Goal: Complete application form: Complete application form

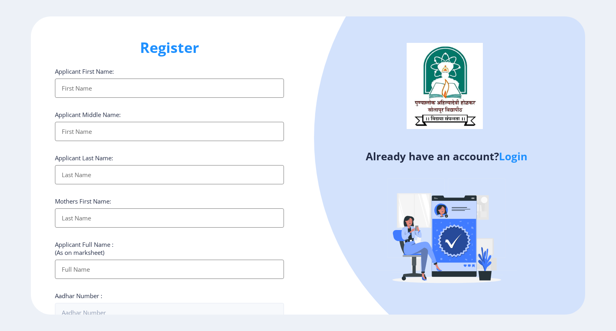
select select
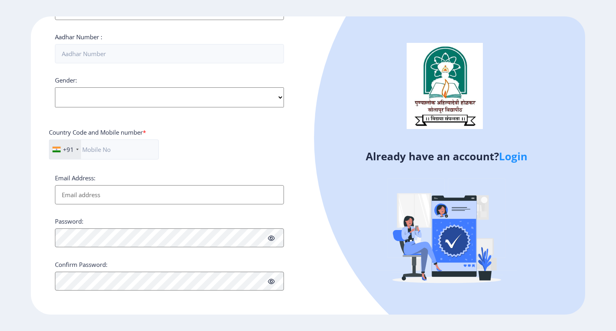
type input "[PERSON_NAME][EMAIL_ADDRESS][DOMAIN_NAME]"
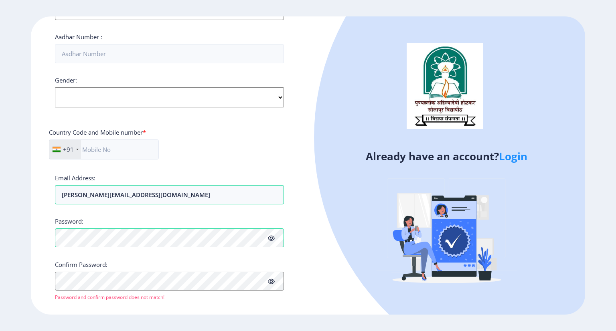
click at [522, 158] on link "Login" at bounding box center [513, 156] width 28 height 14
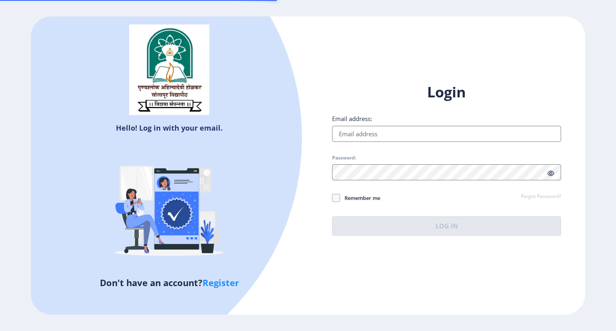
type input "[PERSON_NAME][EMAIL_ADDRESS][DOMAIN_NAME]"
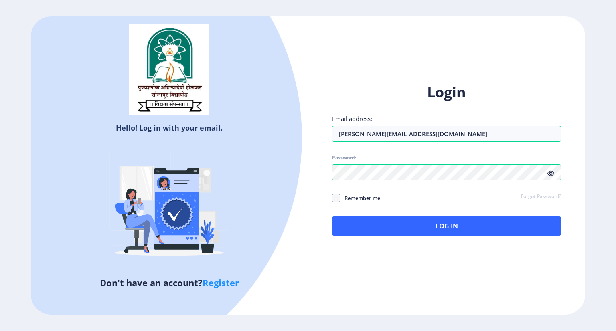
click at [344, 198] on span "Remember me" at bounding box center [360, 198] width 40 height 10
click at [333, 198] on input "Remember me" at bounding box center [332, 198] width 0 height 0
checkbox input "true"
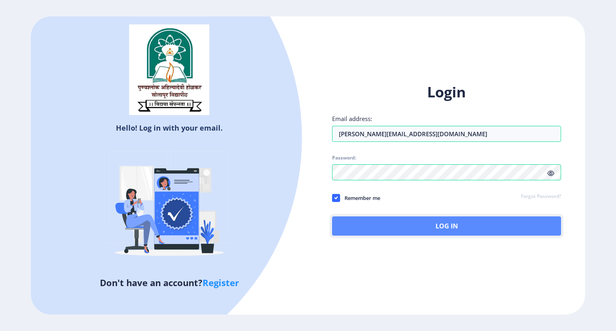
click at [403, 227] on button "Log In" at bounding box center [446, 226] width 229 height 19
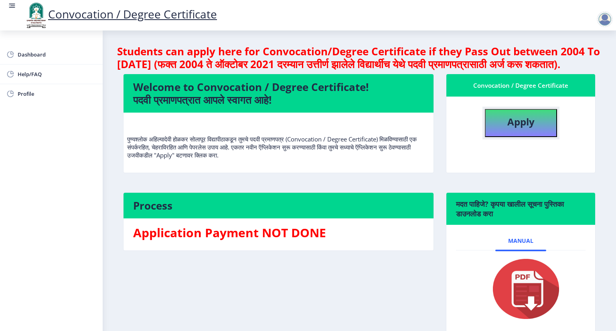
click at [501, 137] on button "Apply" at bounding box center [521, 123] width 72 height 28
select select
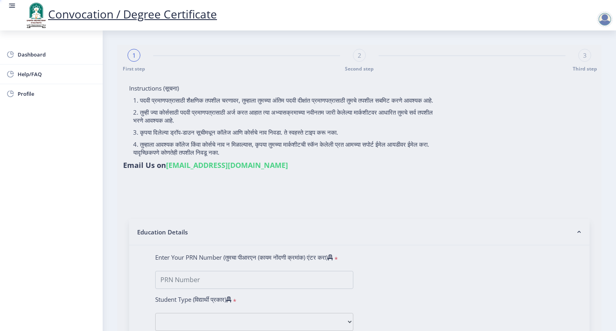
type input "[PERSON_NAME]"
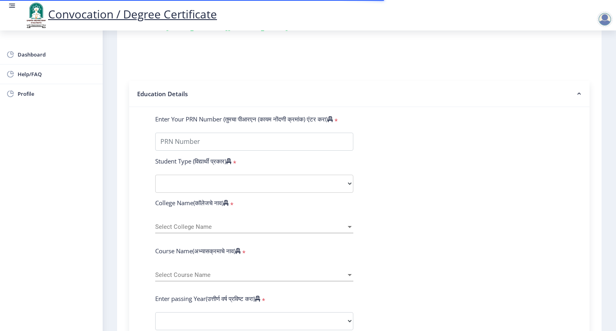
scroll to position [160, 0]
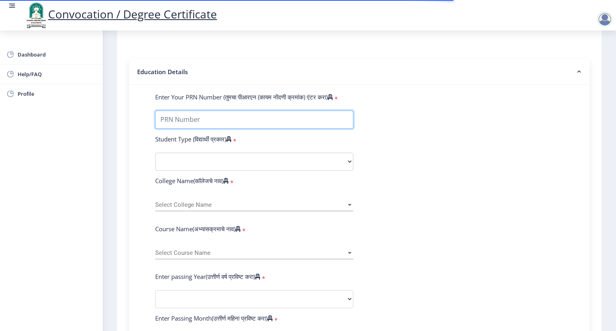
click at [233, 115] on input "Enter Your PRN Number (तुमचा पीआरएन (कायम नोंदणी क्रमांक) एंटर करा)" at bounding box center [254, 120] width 198 height 18
type input "0535017613"
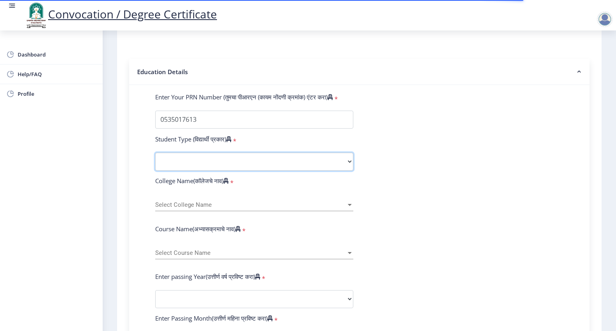
click at [219, 156] on select "Select Student Type Regular External" at bounding box center [254, 162] width 198 height 18
select select "Regular"
click at [155, 153] on select "Select Student Type Regular External" at bounding box center [254, 162] width 198 height 18
click at [214, 202] on span "Select College Name" at bounding box center [250, 205] width 191 height 7
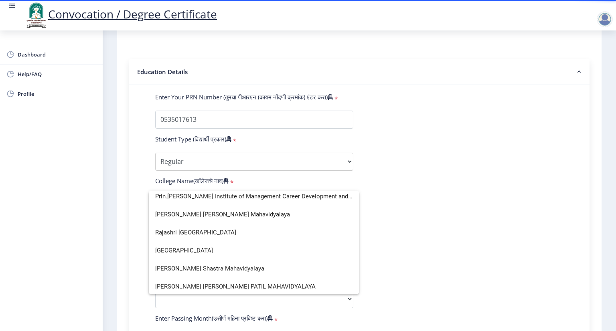
scroll to position [1305, 0]
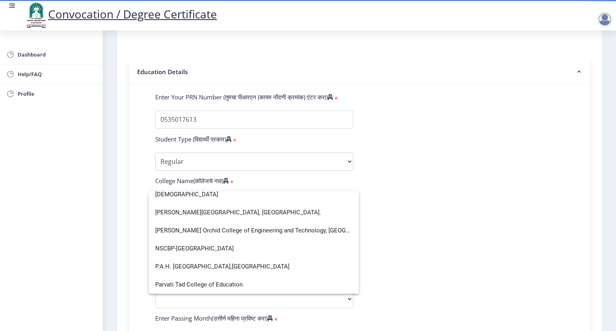
drag, startPoint x: 449, startPoint y: 213, endPoint x: 351, endPoint y: 220, distance: 98.1
click at [449, 213] on div at bounding box center [308, 165] width 616 height 331
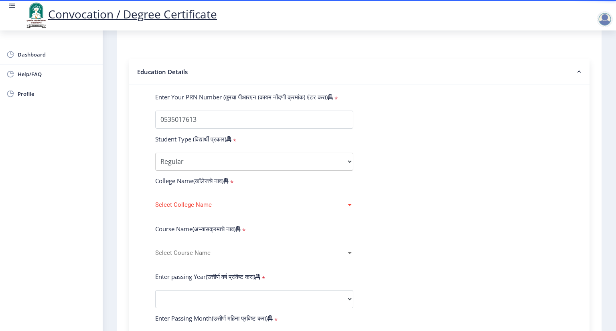
click at [205, 202] on span "Select College Name" at bounding box center [250, 205] width 191 height 7
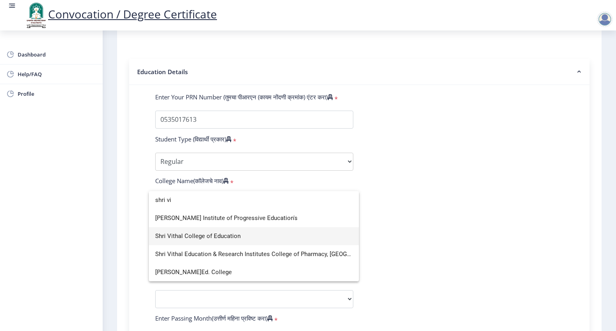
type input "shri vi"
click at [217, 235] on span "Shri Vithal College of Education" at bounding box center [253, 236] width 197 height 18
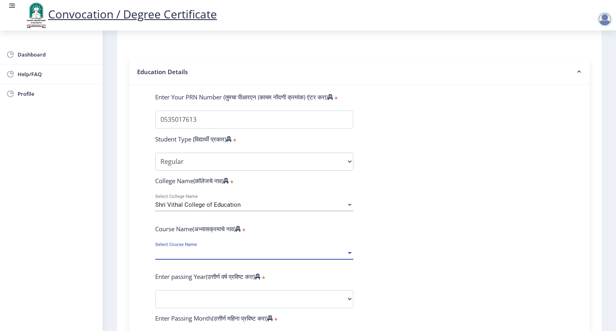
click at [220, 250] on span "Select Course Name" at bounding box center [250, 253] width 191 height 7
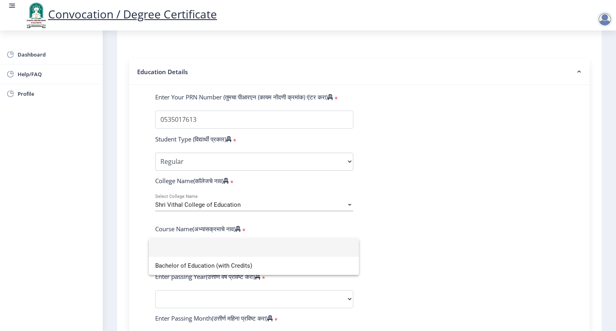
click at [249, 192] on div at bounding box center [308, 165] width 616 height 331
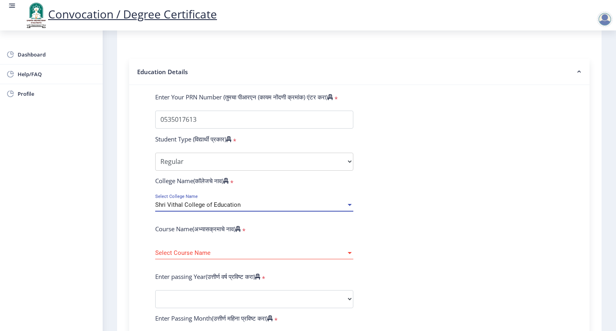
click at [250, 202] on div "Shri Vithal College of Education" at bounding box center [250, 205] width 191 height 7
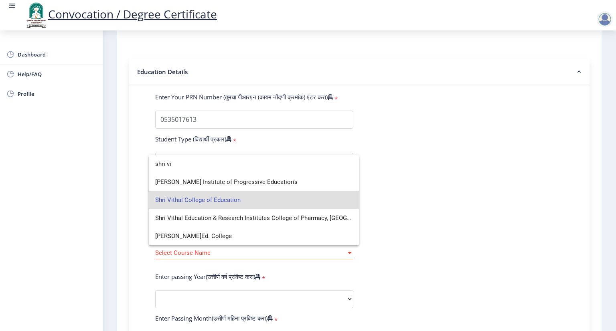
click at [430, 172] on div at bounding box center [308, 165] width 616 height 331
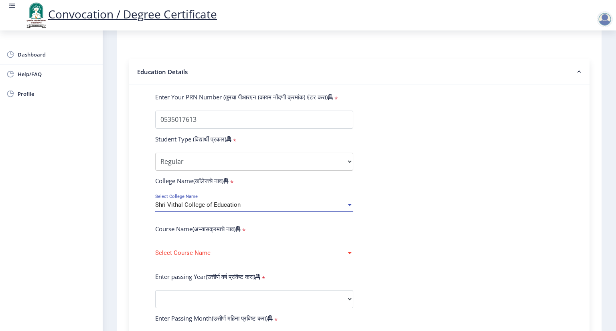
click at [242, 202] on div "Shri Vithal College of Education" at bounding box center [250, 205] width 191 height 7
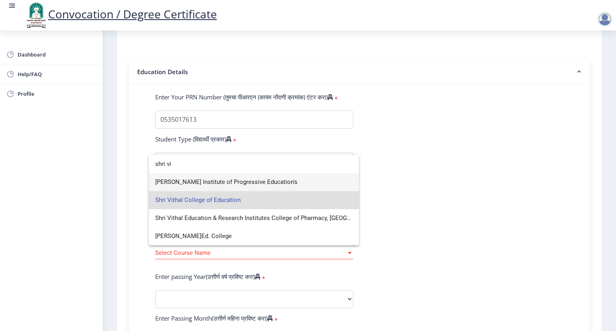
click at [205, 186] on span "[PERSON_NAME] Institute of Progressive Education's" at bounding box center [253, 182] width 197 height 18
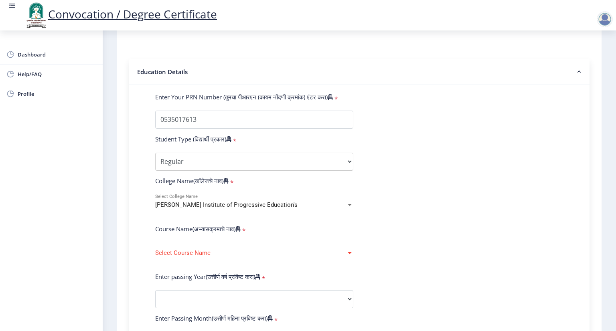
click at [207, 243] on div "Select Course Name Select Course Name" at bounding box center [254, 251] width 198 height 17
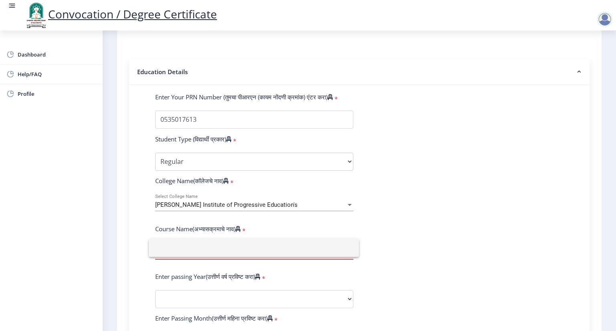
click at [411, 232] on div at bounding box center [308, 165] width 616 height 331
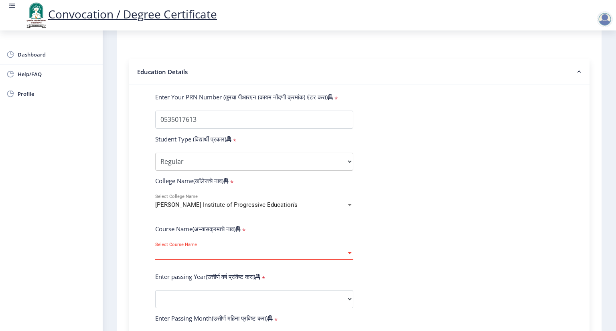
click at [258, 250] on span "Select Course Name" at bounding box center [250, 253] width 191 height 7
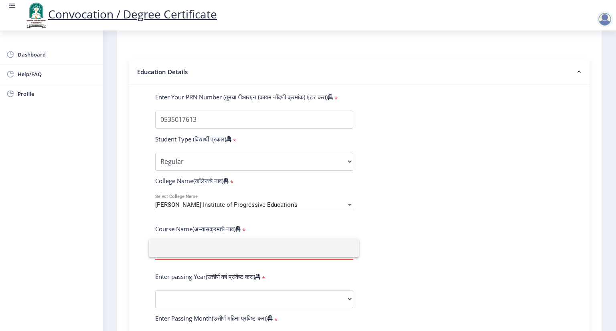
click at [262, 249] on input at bounding box center [253, 248] width 197 height 18
